Goal: Transaction & Acquisition: Obtain resource

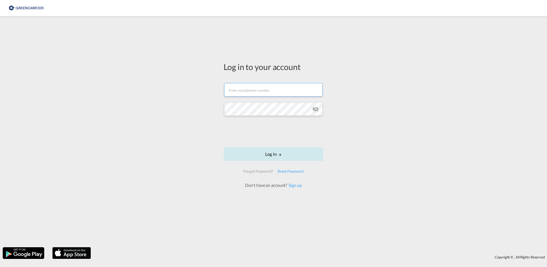
type input "eirik.rasmussen@hecksher.com"
click at [273, 154] on button "Log In" at bounding box center [274, 154] width 100 height 13
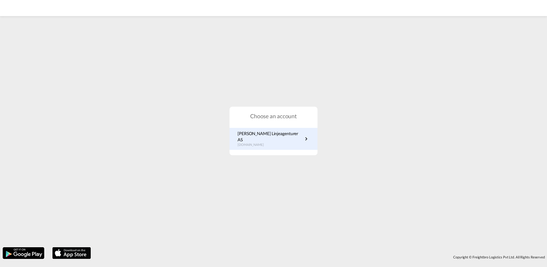
click at [275, 143] on p "no.portal.greencarrier.com" at bounding box center [270, 145] width 65 height 5
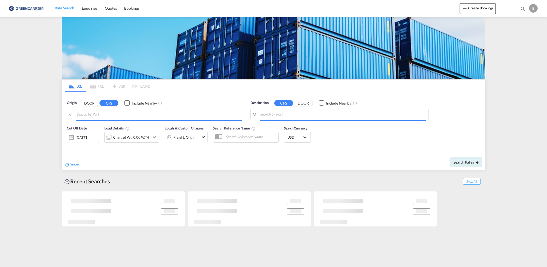
type input "[GEOGRAPHIC_DATA], NOOSL"
type input "Keelung (Chilung), TWKEL"
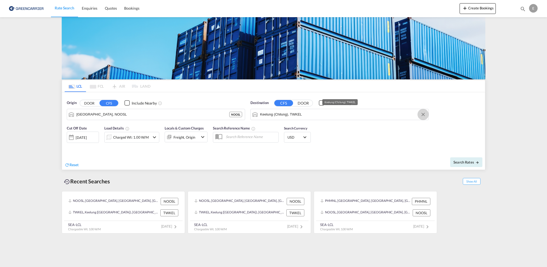
click at [425, 115] on button "Clear Input" at bounding box center [423, 114] width 8 height 8
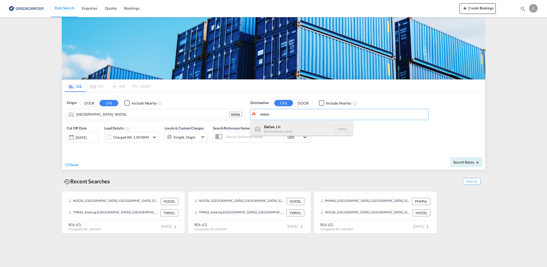
click at [294, 129] on div "Dalian , [GEOGRAPHIC_DATA] CNDLC" at bounding box center [302, 129] width 102 height 16
type input "Dalian, LN, CNDLC"
click at [465, 162] on span "Search Rates" at bounding box center [467, 162] width 26 height 4
type input "NOOSL to CNDLC / [DATE]"
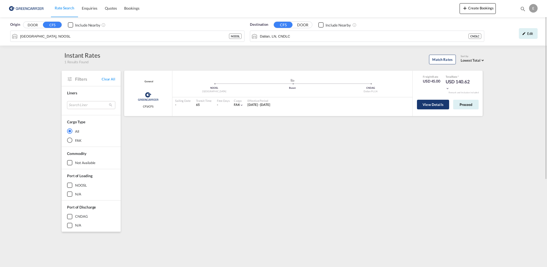
click at [422, 106] on button "View Details" at bounding box center [433, 105] width 32 height 10
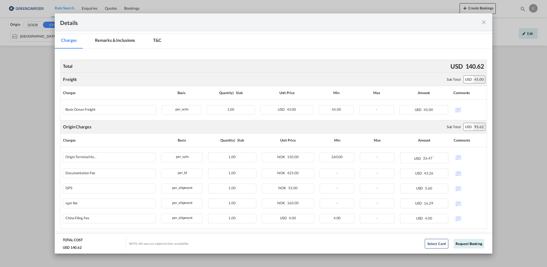
scroll to position [83, 0]
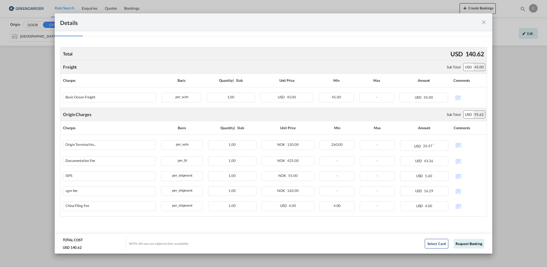
click at [484, 21] on md-icon "icon-close fg-AAA8AD m-0 cursor" at bounding box center [484, 22] width 6 height 6
